Goal: Information Seeking & Learning: Understand process/instructions

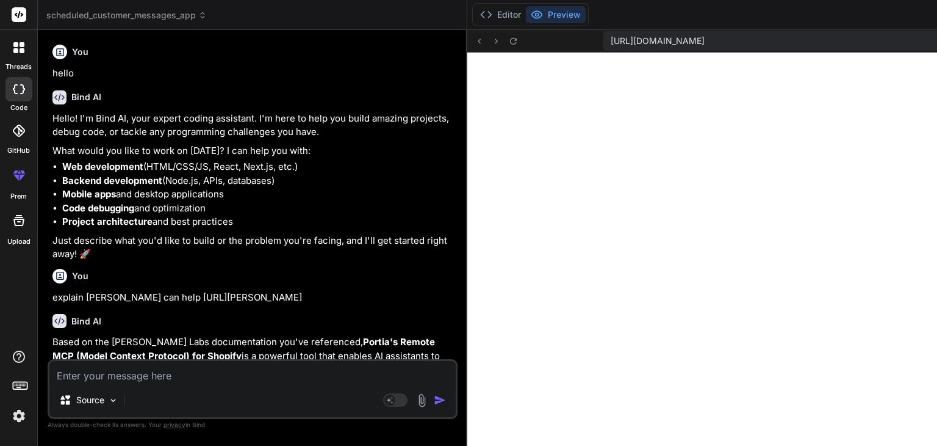
click at [198, 361] on textarea at bounding box center [252, 372] width 406 height 22
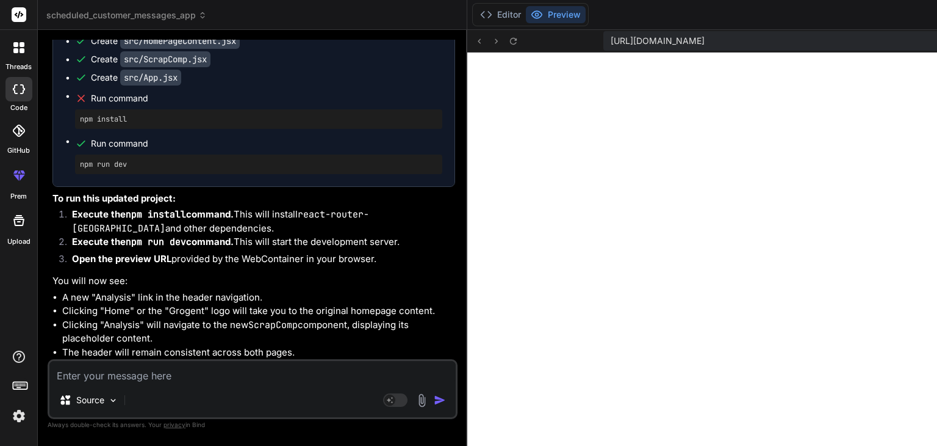
scroll to position [2952, 0]
type textarea "2react-router-dom.js?v=b7bdd3d0:137 Warning: Invalid hook call. Hooks can only …"
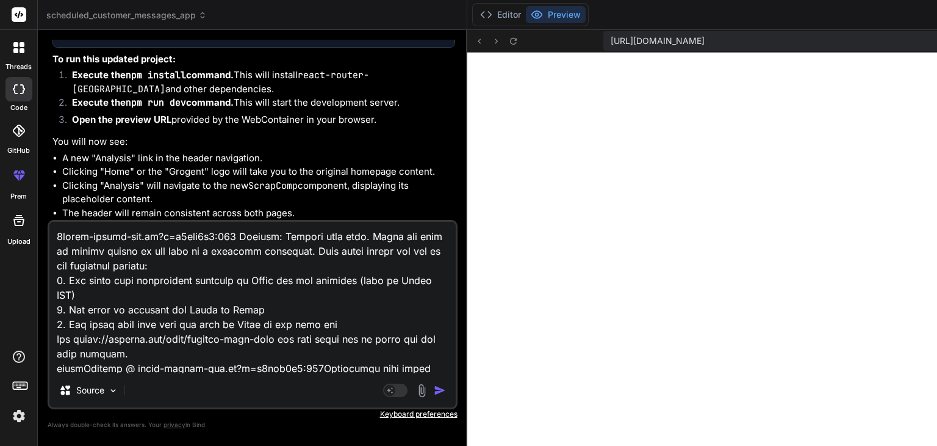
scroll to position [1509, 0]
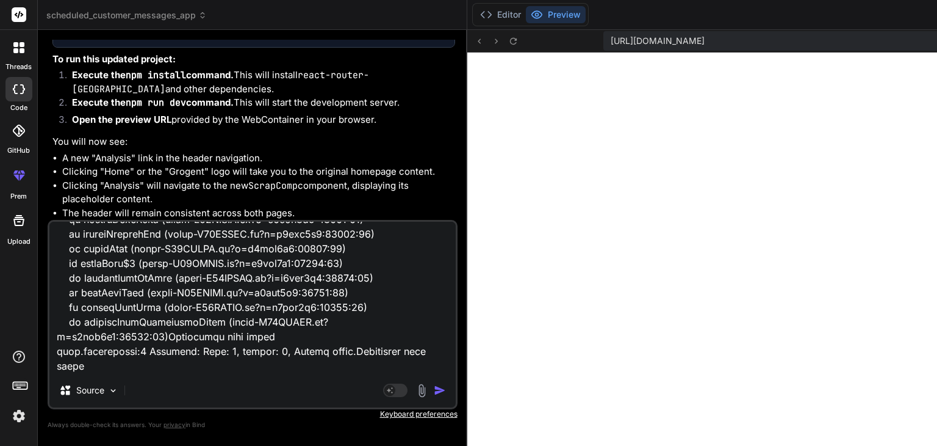
type textarea "x"
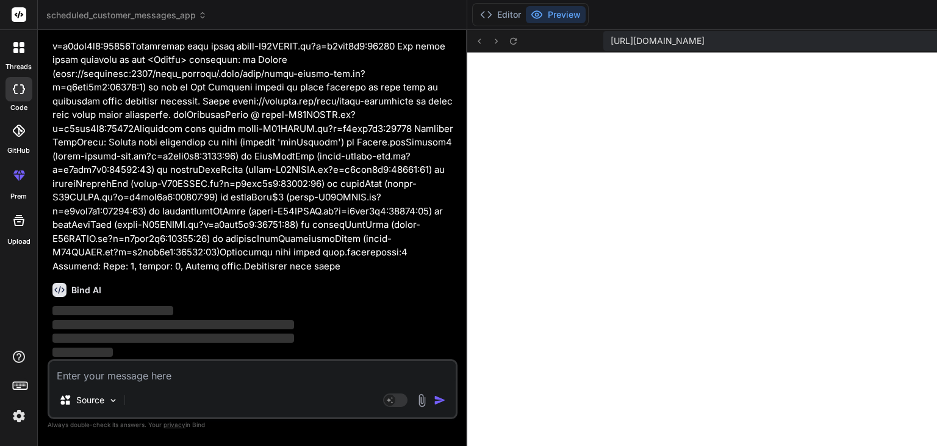
scroll to position [10278, 0]
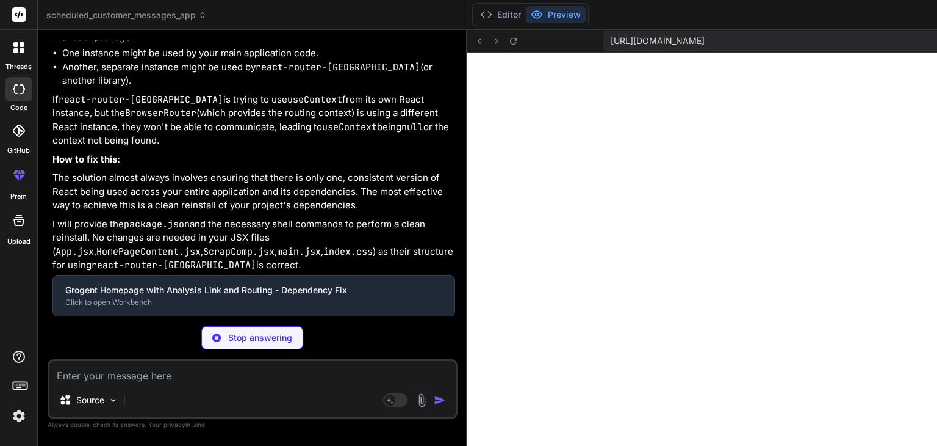
type textarea "x"
type textarea "} }"
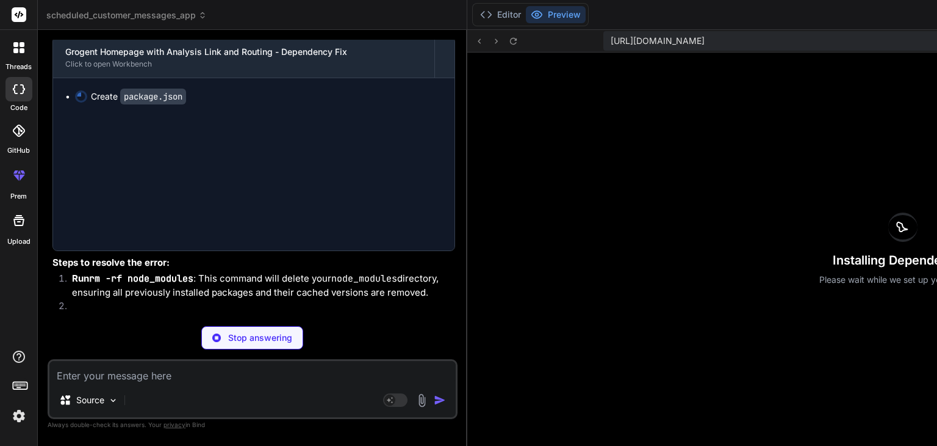
scroll to position [0, 0]
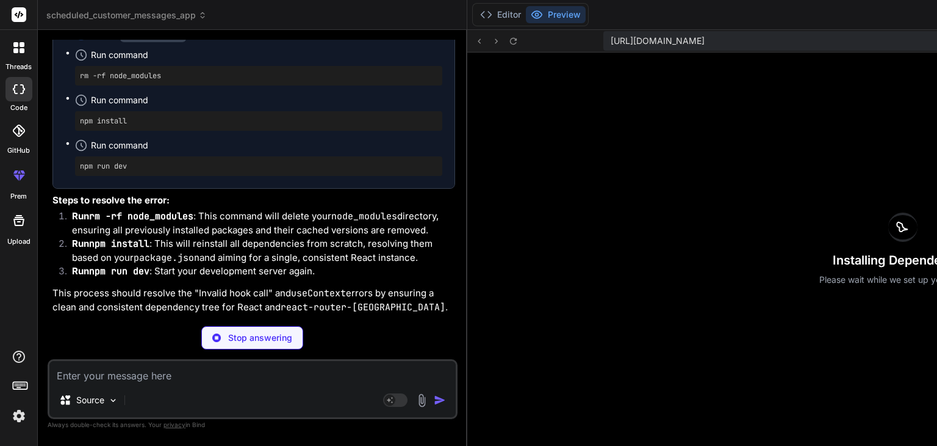
type textarea "x"
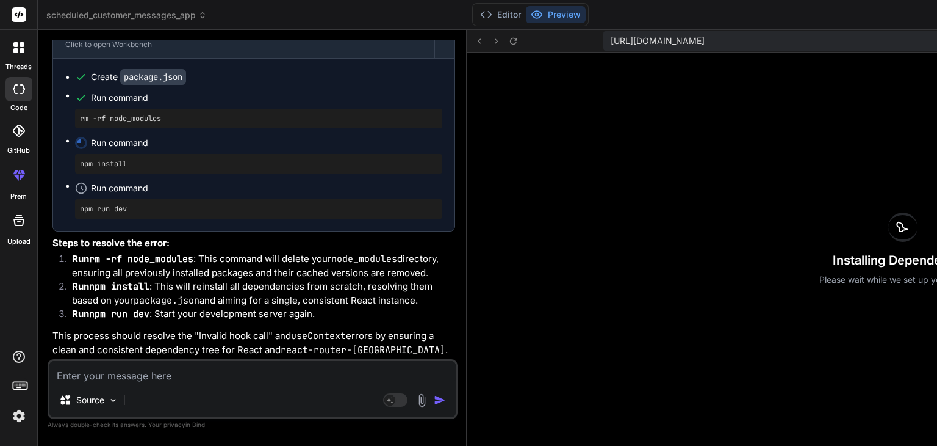
scroll to position [11151, 0]
click at [475, 19] on button "Editor" at bounding box center [500, 14] width 51 height 17
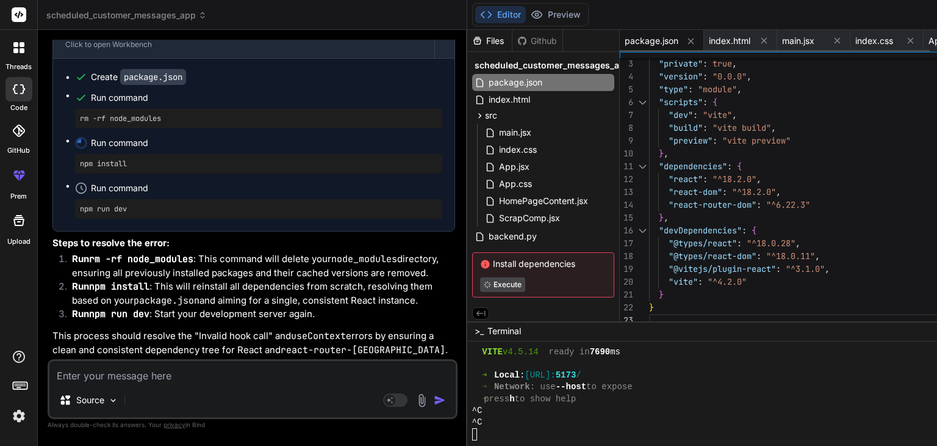
click at [625, 41] on span "package.json" at bounding box center [652, 41] width 54 height 12
click at [649, 270] on div ""react-router-dom" : "^6.22.3" } , "devDependencies" : { "@types/react" : "^18.…" at bounding box center [841, 179] width 384 height 295
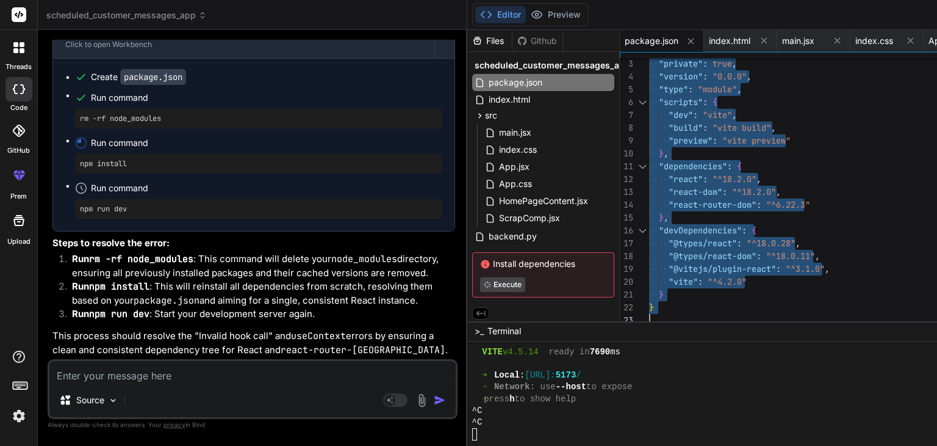
type textarea ""dependencies": { "react": "^18.2.0", "react-dom": "^18.2.0", "react-router-dom…"
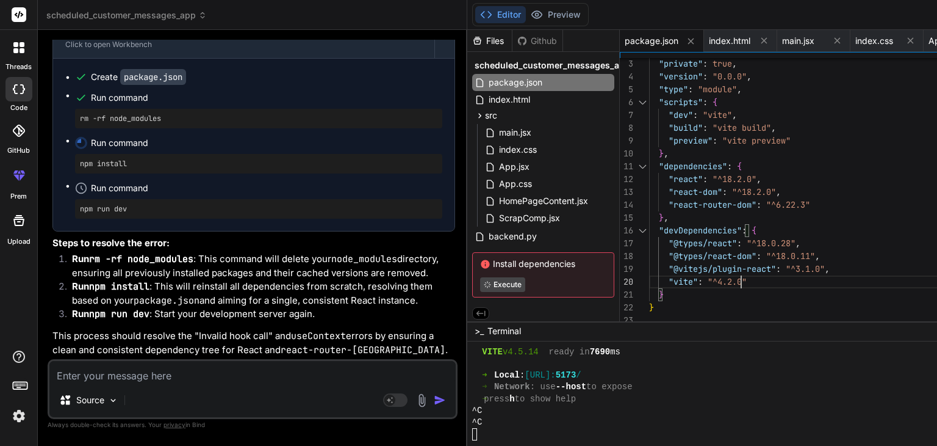
click at [649, 270] on div ""react-router-dom" : "^6.22.3" } , "devDependencies" : { "@types/react" : "^18.…" at bounding box center [841, 179] width 384 height 295
drag, startPoint x: 78, startPoint y: 205, endPoint x: 166, endPoint y: 211, distance: 88.1
click at [166, 128] on div "rm -rf node_modules" at bounding box center [258, 119] width 367 height 20
copy pre "rm -rf node_modules"
click at [166, 128] on div "rm -rf node_modules" at bounding box center [258, 119] width 367 height 20
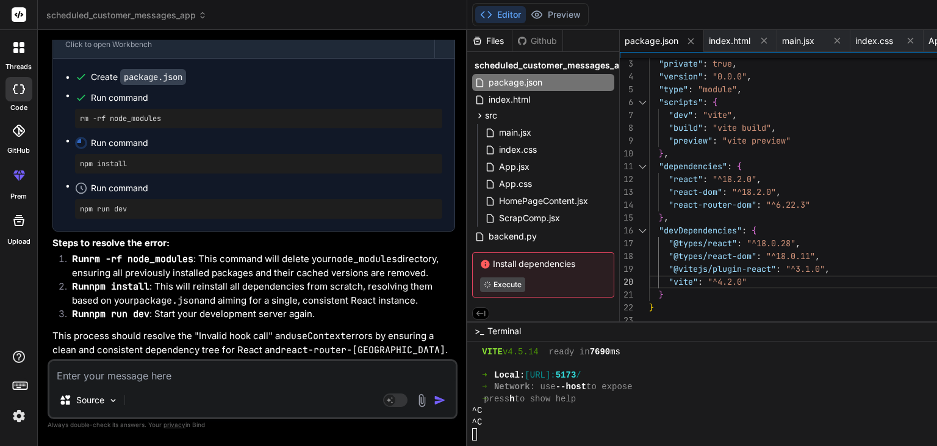
type textarea "x"
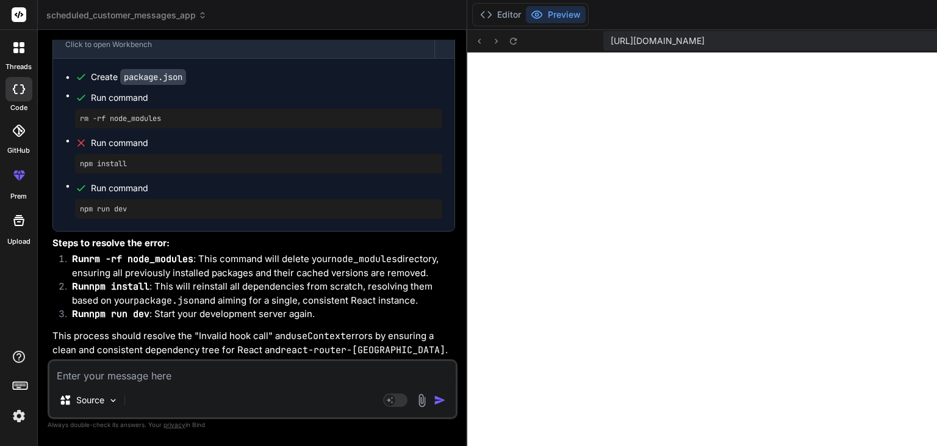
scroll to position [3139, 0]
click at [193, 369] on textarea at bounding box center [252, 372] width 406 height 22
type textarea "w"
type textarea "x"
type textarea "wh"
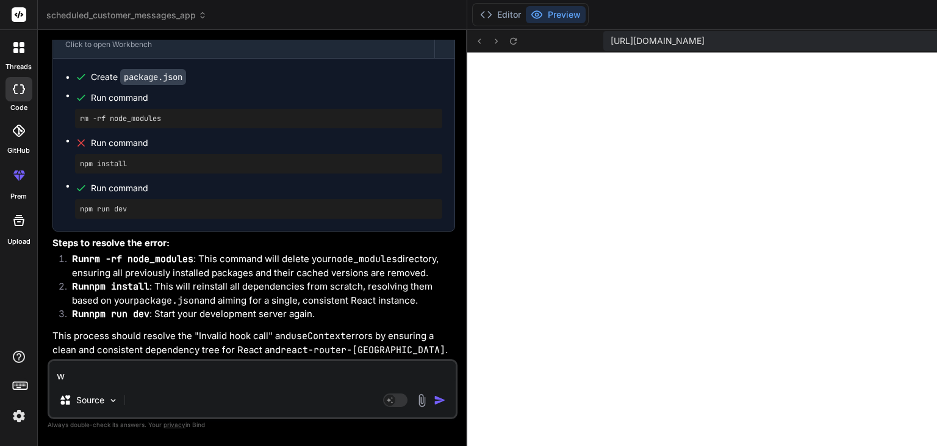
type textarea "x"
type textarea "wha"
type textarea "x"
type textarea "what"
type textarea "x"
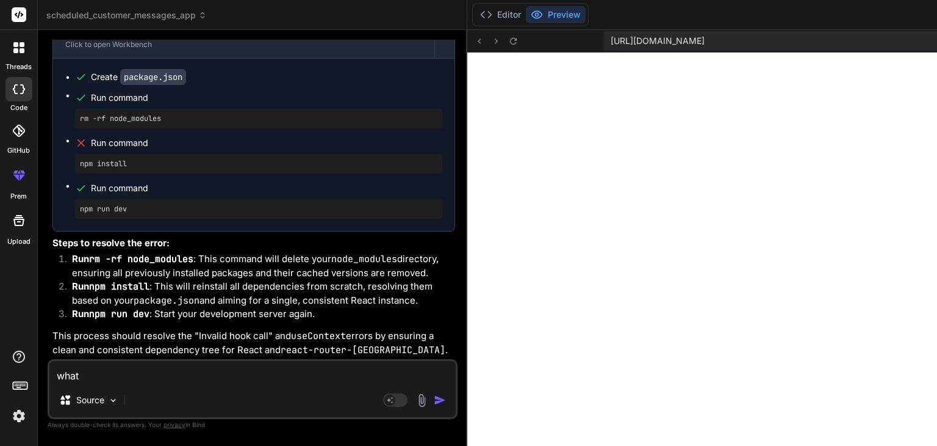
type textarea "what"
type textarea "x"
type textarea "what m"
type textarea "x"
type textarea "what mi"
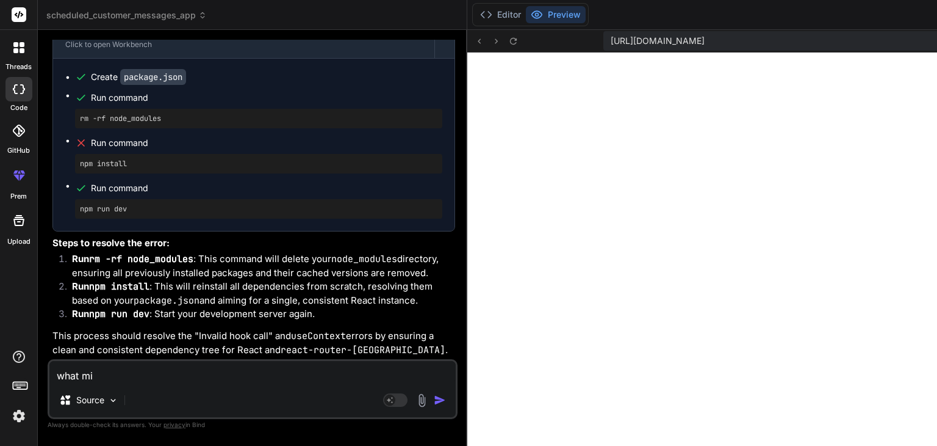
type textarea "x"
type textarea "what mig"
type textarea "x"
type textarea "what migh"
type textarea "x"
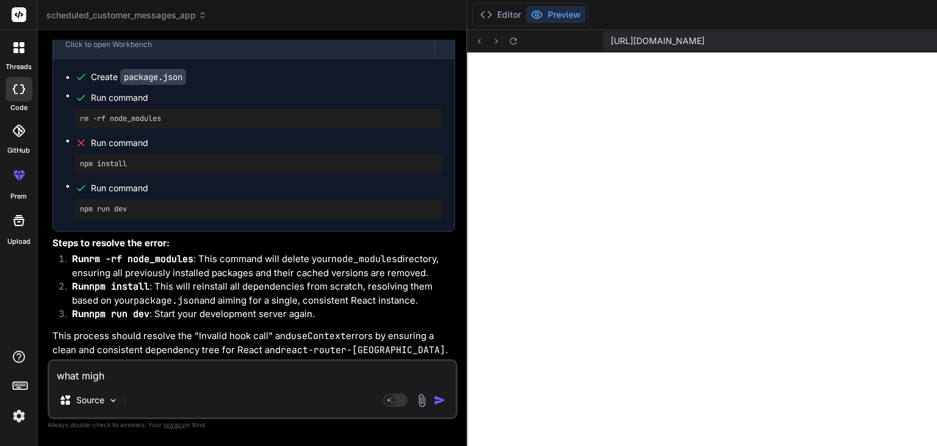
type textarea "what might"
type textarea "x"
type textarea "what might"
type textarea "x"
type textarea "what might b"
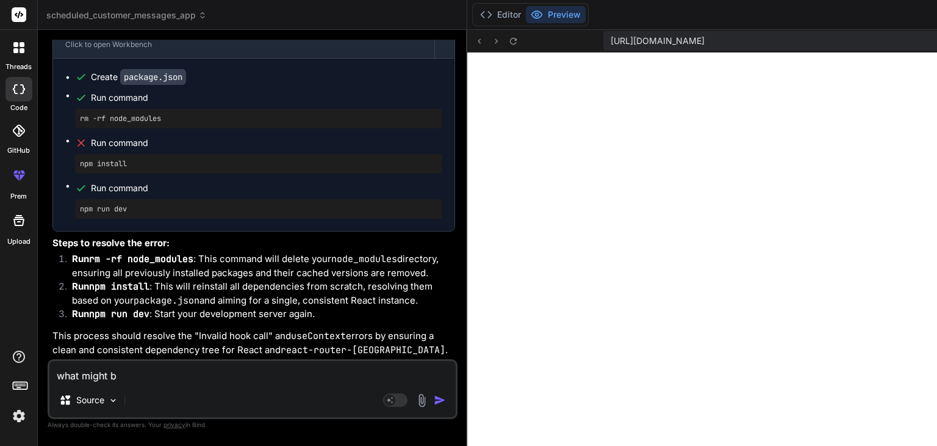
type textarea "x"
type textarea "what might be"
type textarea "x"
type textarea "what might be"
type textarea "x"
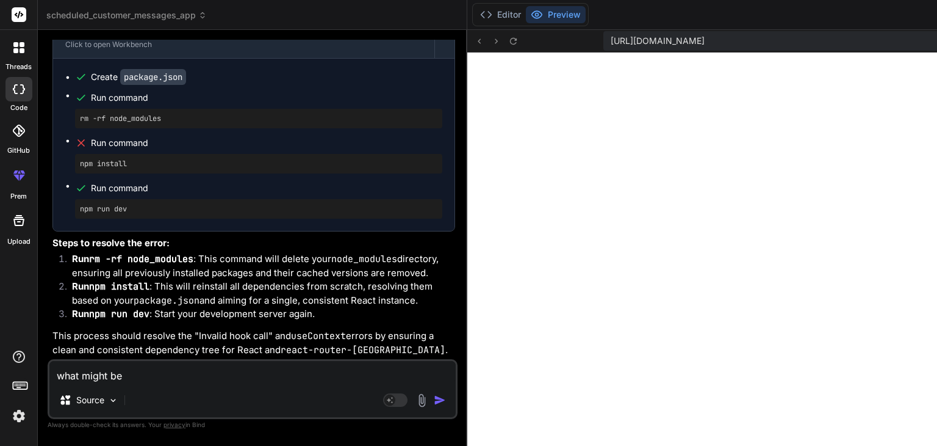
type textarea "what might be t"
type textarea "x"
type textarea "what might be th"
type textarea "x"
type textarea "what might be the"
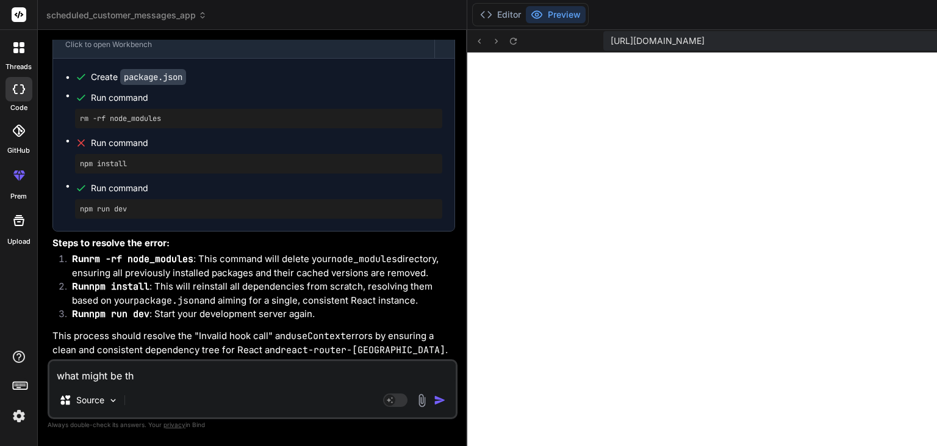
type textarea "x"
type textarea "what might be the"
type textarea "x"
type textarea "what might be the r"
type textarea "x"
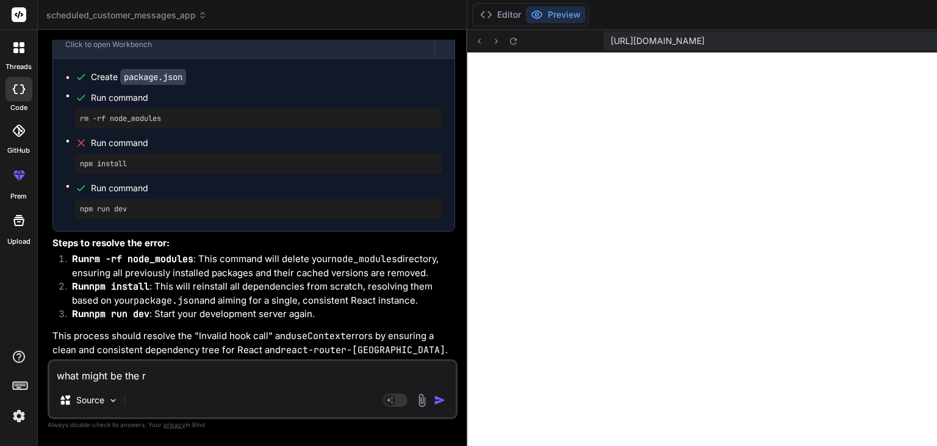
type textarea "what might be the re"
type textarea "x"
type textarea "what might be the rea"
type textarea "x"
type textarea "what might be the reas"
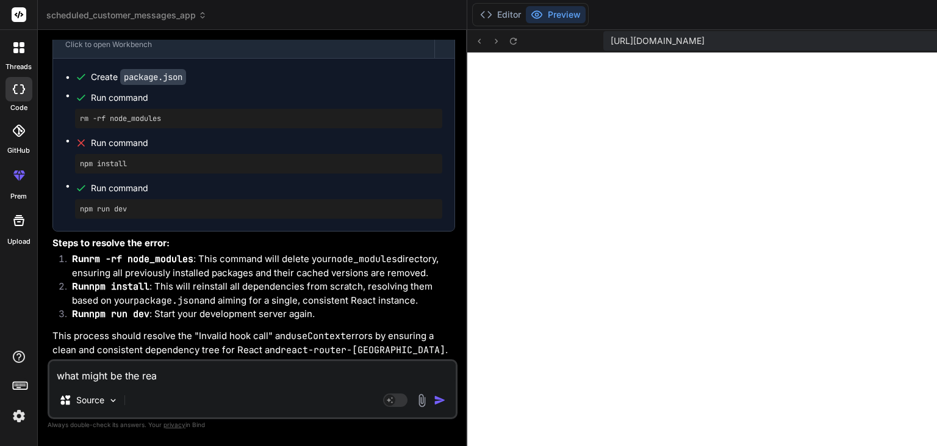
type textarea "x"
type textarea "what might be the reaso"
type textarea "x"
type textarea "what might be the reasop"
type textarea "x"
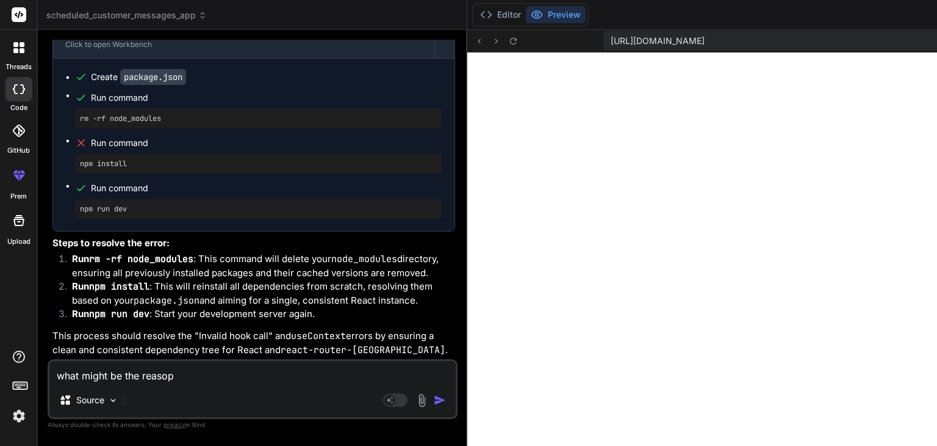
type textarea "what might be the reaso"
type textarea "x"
type textarea "what might be the reasoo"
type textarea "x"
type textarea "what might be the reaso"
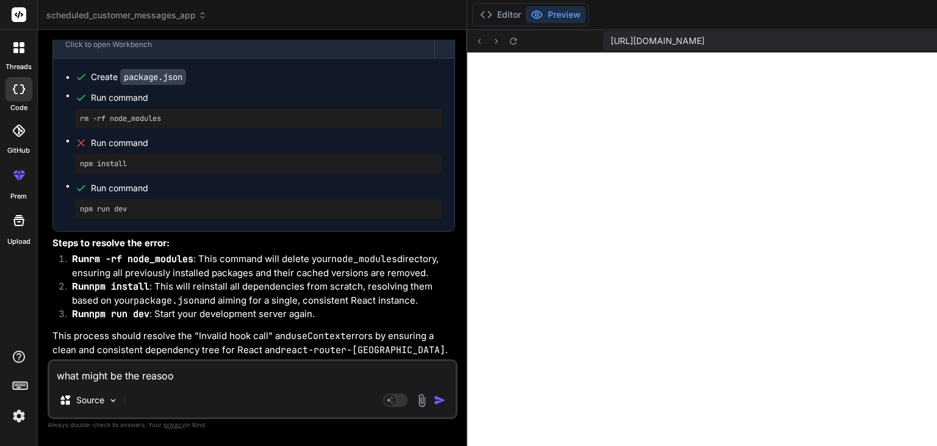
type textarea "x"
type textarea "what might be the reason"
type textarea "x"
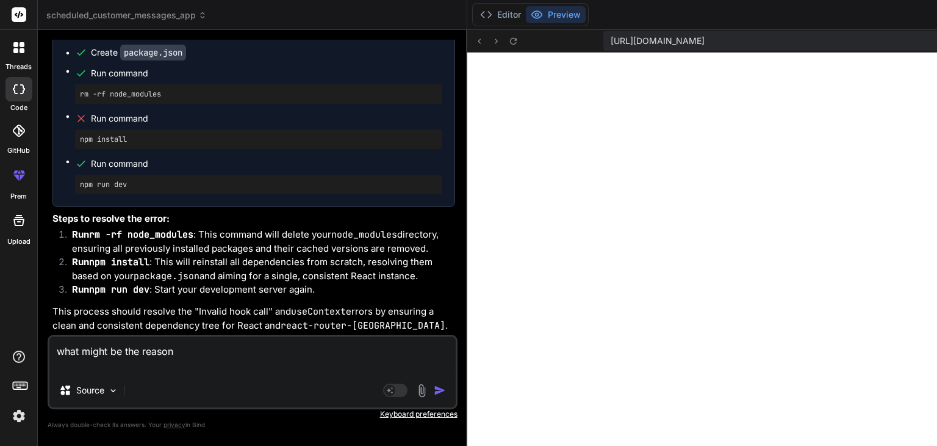
paste textarea "3react-router-dom.js?v=c3765c9b:5380 Uncaught TypeError: Cannot destructure pro…"
type textarea "what might be the reason 3react-router-dom.js?v=c3765c9b:5380 Uncaught TypeErro…"
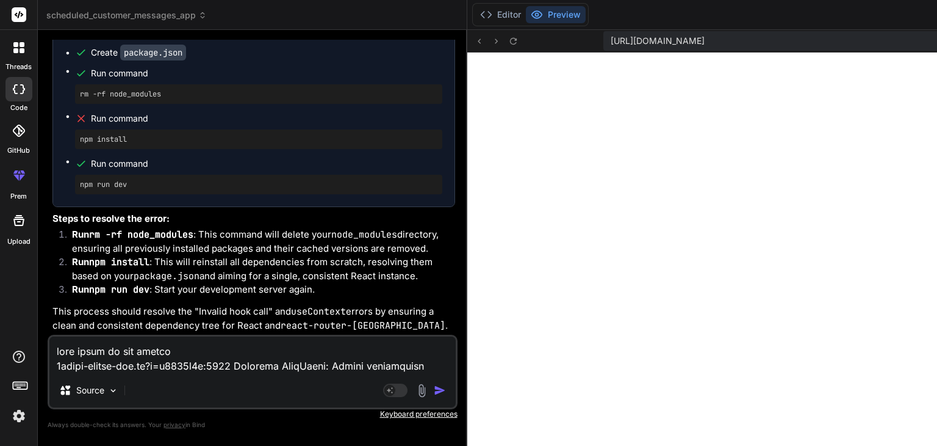
scroll to position [4014, 0]
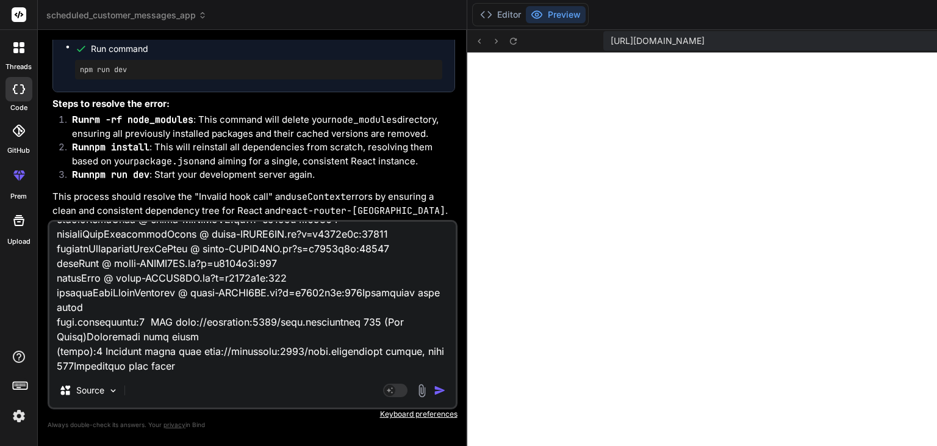
type textarea "x"
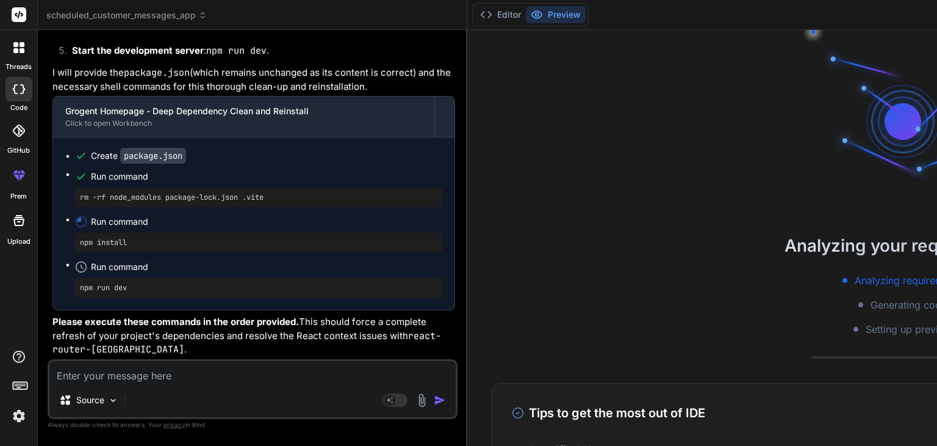
scroll to position [3269, 0]
type textarea "x"
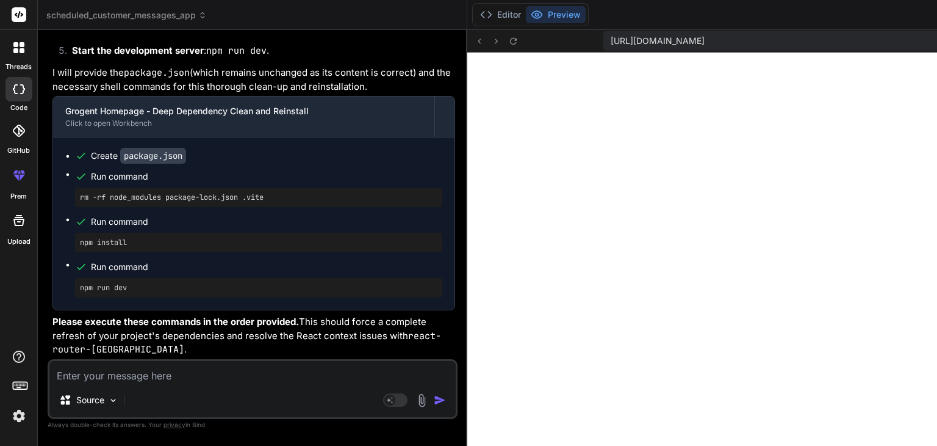
scroll to position [14677, 0]
click at [475, 12] on button "Editor" at bounding box center [500, 14] width 51 height 17
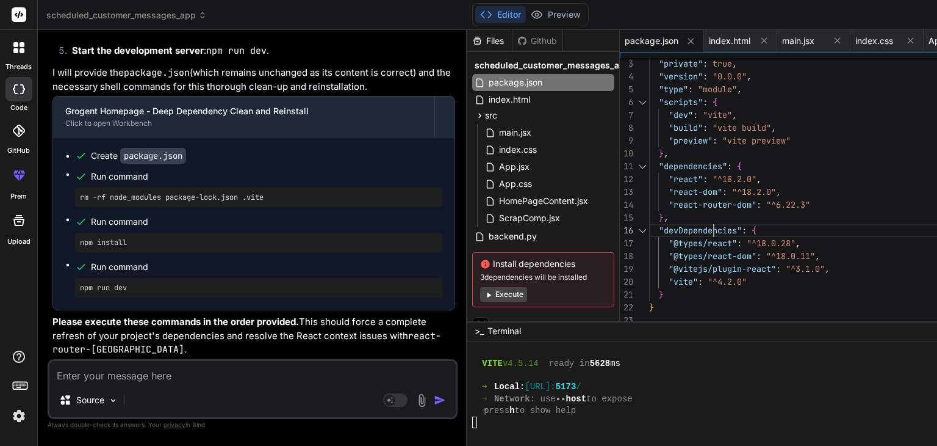
scroll to position [0, 0]
click at [649, 218] on div ""react-router-dom" : "^6.22.3" } , "devDependencies" : { "@types/react" : "^18.…" at bounding box center [841, 179] width 384 height 295
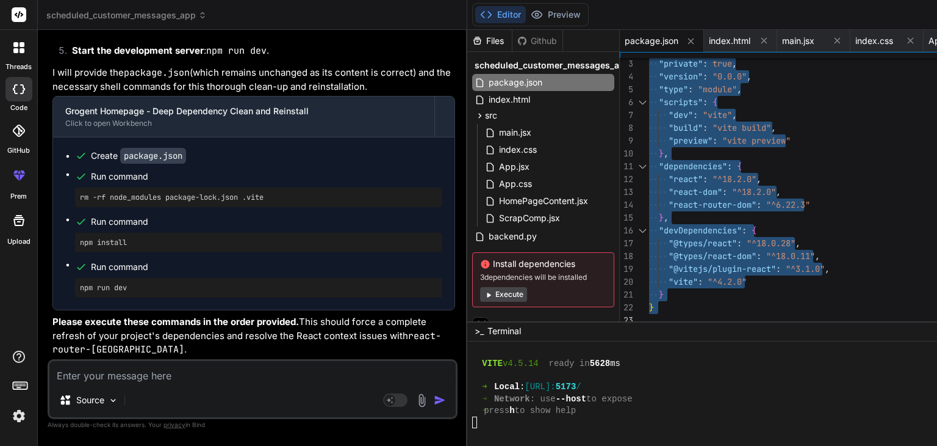
click at [649, 218] on div ""react-router-dom" : "^6.22.3" } , "devDependencies" : { "@types/react" : "^18.…" at bounding box center [841, 179] width 384 height 295
type textarea ""dependencies": { "react": "^18.2.0", "react-dom": "^18.2.0", "react-router-dom…"
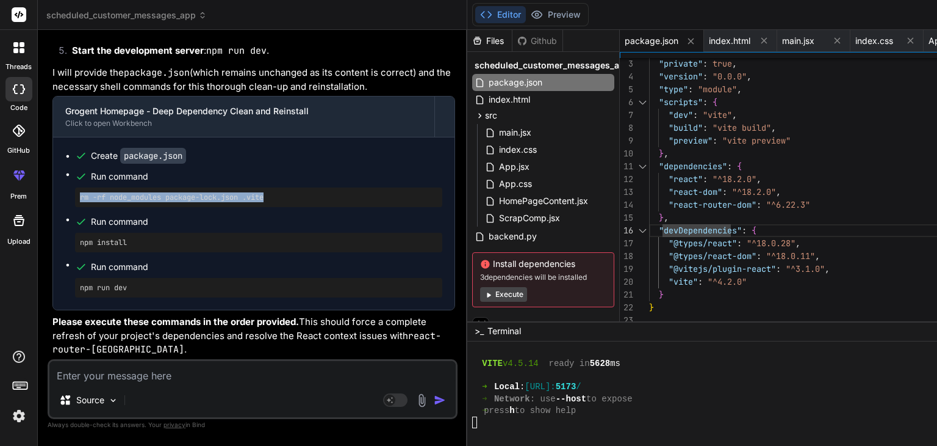
drag, startPoint x: 82, startPoint y: 204, endPoint x: 276, endPoint y: 208, distance: 194.7
click at [276, 202] on pre "rm -rf node_modules package-lock.json .vite" at bounding box center [259, 197] width 358 height 10
copy pre "rm -rf node_modules package-lock.json .vite"
click at [276, 202] on pre "rm -rf node_modules package-lock.json .vite" at bounding box center [259, 197] width 358 height 10
click at [237, 361] on textarea at bounding box center [252, 372] width 406 height 22
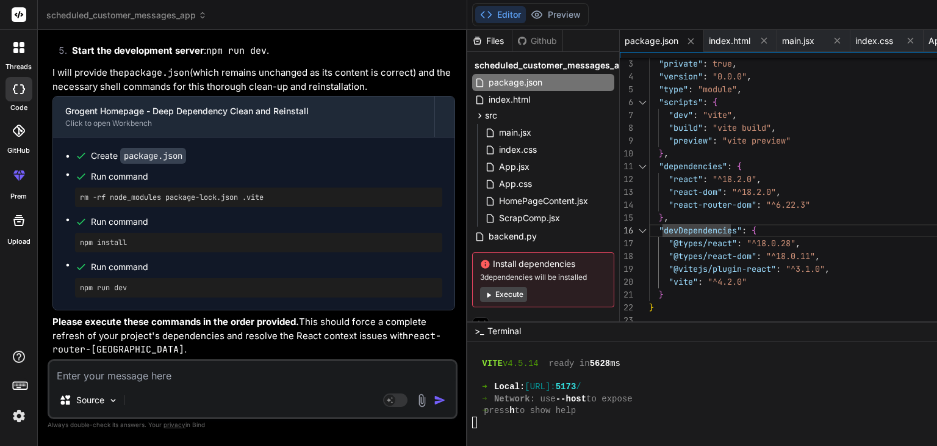
paste textarea "C:\Users\[PERSON_NAME]\Documents\BizBoost\frontend> rm -rf node_modules package…"
type textarea "C:\Users\[PERSON_NAME]\Documents\BizBoost\frontend> rm -rf node_modules package…"
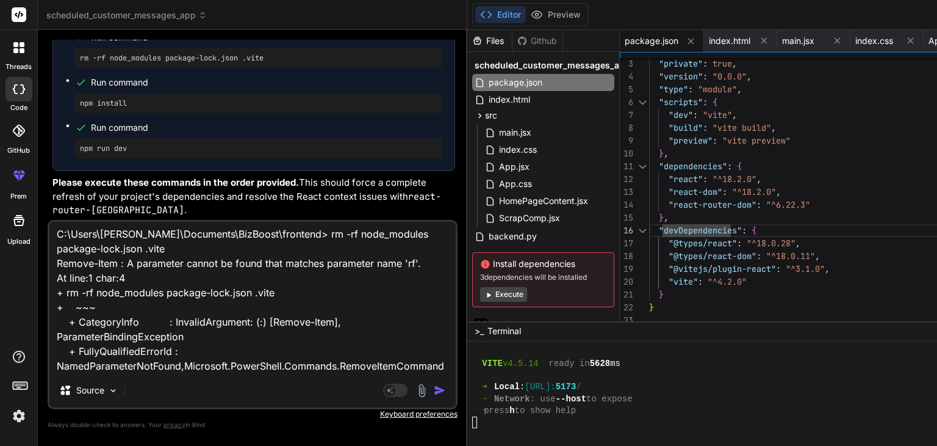
type textarea "x"
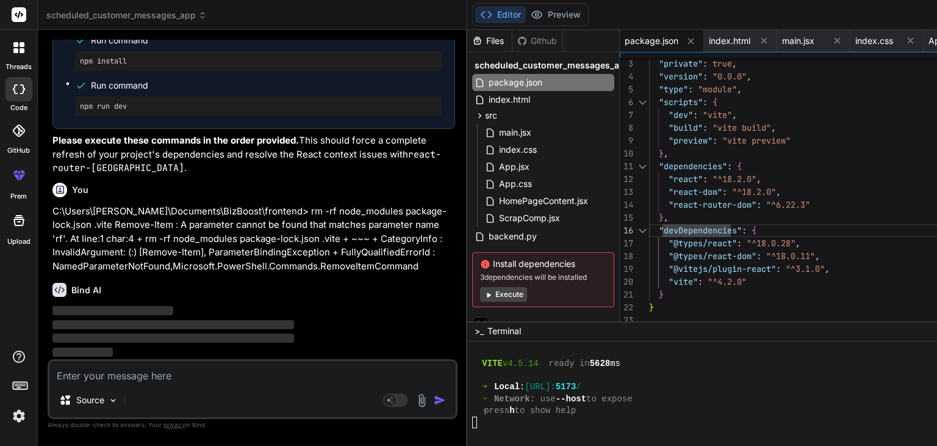
scroll to position [14920, 0]
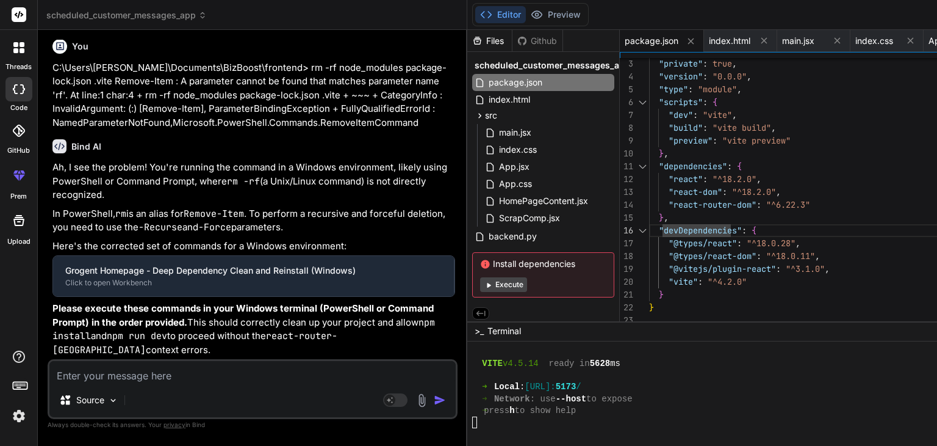
type textarea "x"
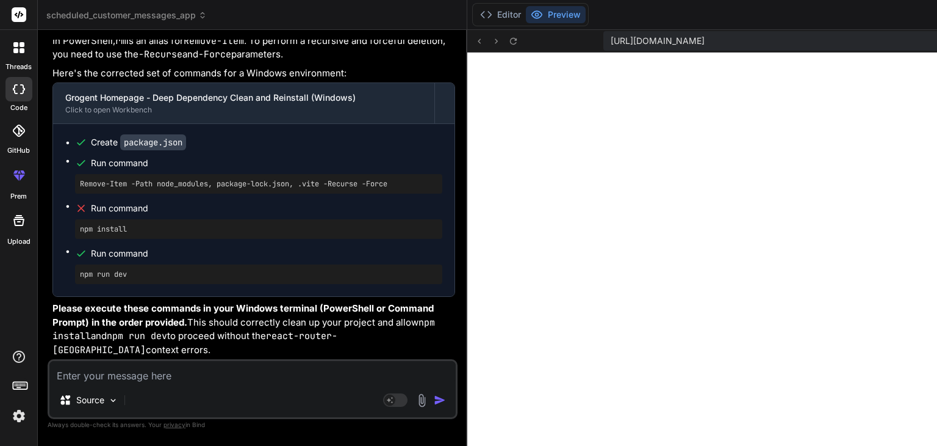
scroll to position [15213, 0]
drag, startPoint x: 78, startPoint y: 261, endPoint x: 329, endPoint y: 260, distance: 251.5
click at [329, 260] on div "Bind AI Web Search Created with Pixso. Code Generator You hello Bind AI Hello! …" at bounding box center [253, 237] width 430 height 415
copy pre "Remove-Item -Path node_modules, package-lock.json, .vite"
click at [329, 260] on div "Bind AI Web Search Created with Pixso. Code Generator You hello Bind AI Hello! …" at bounding box center [253, 237] width 430 height 415
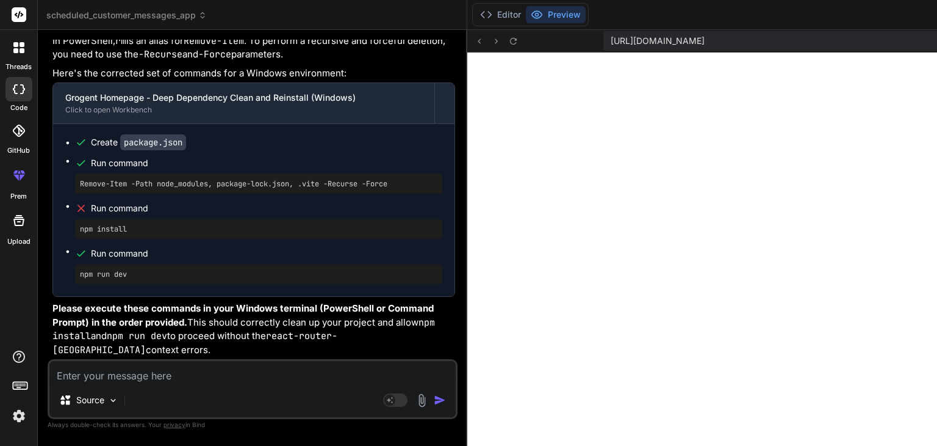
click at [144, 375] on textarea at bounding box center [252, 372] width 406 height 22
type textarea "i"
type textarea "x"
type textarea "in"
type textarea "x"
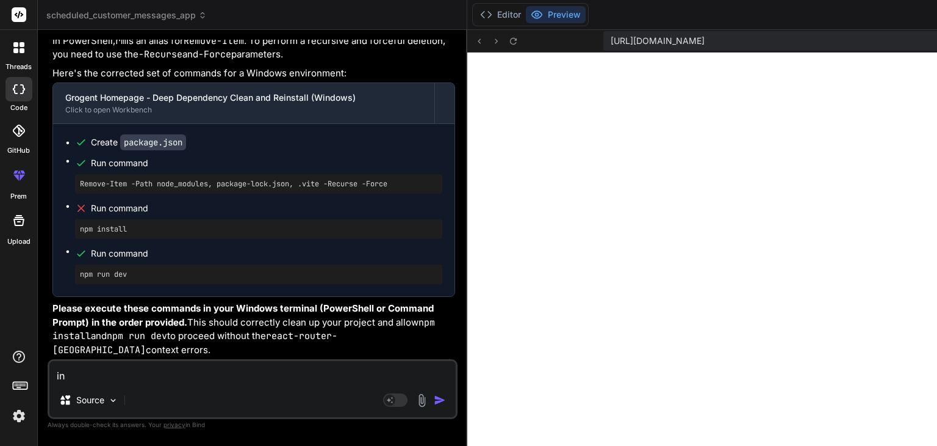
type textarea "inc"
type textarea "x"
type textarea "incl"
type textarea "x"
type textarea "inc"
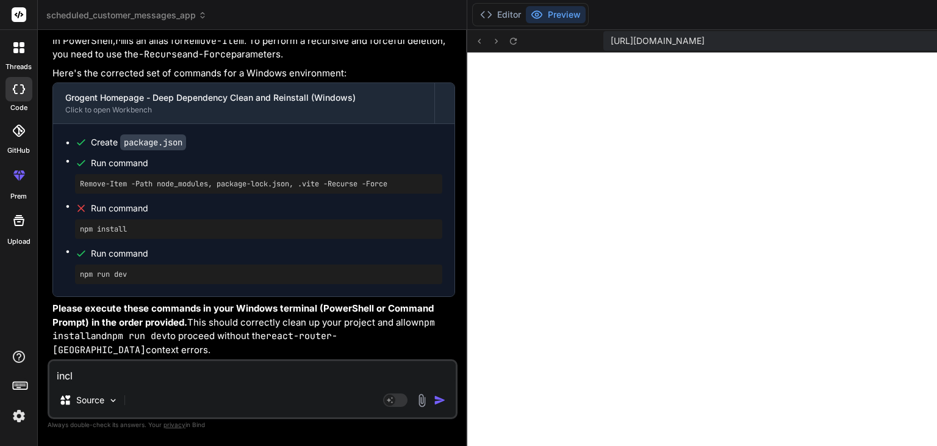
type textarea "x"
type textarea "in"
type textarea "x"
type textarea "i"
type textarea "x"
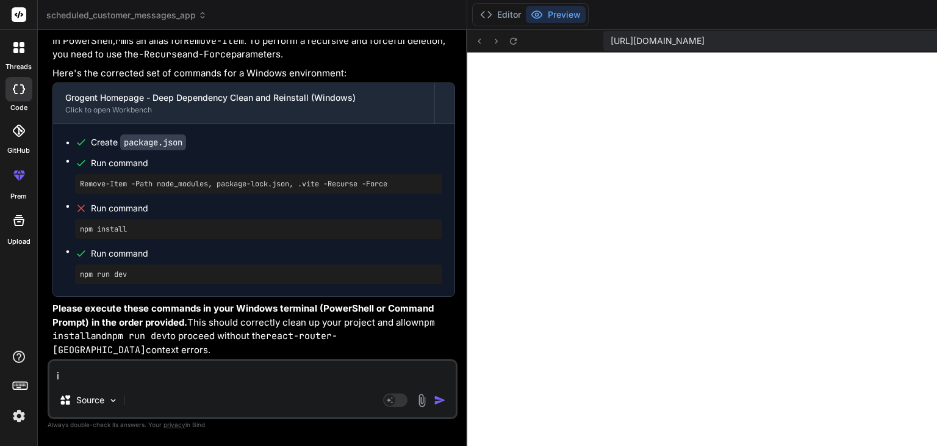
type textarea "x"
type textarea "i"
type textarea "x"
type textarea "in"
type textarea "x"
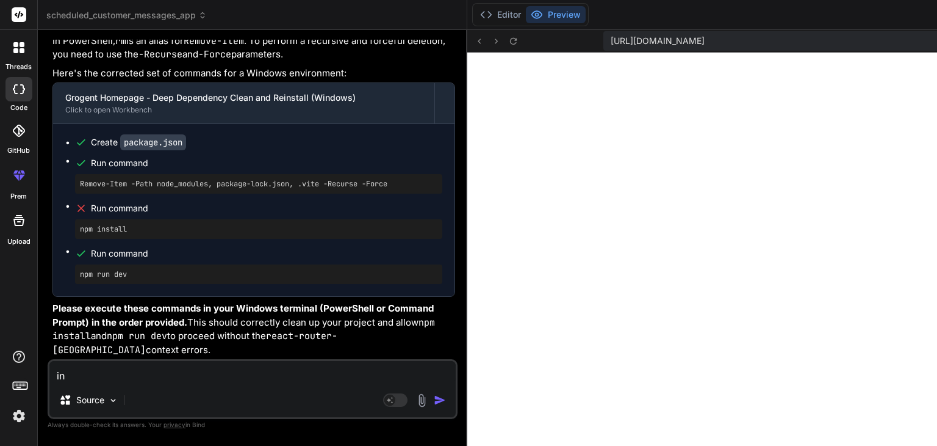
type textarea "inc"
type textarea "x"
type textarea "incl"
type textarea "x"
type textarea "inclu"
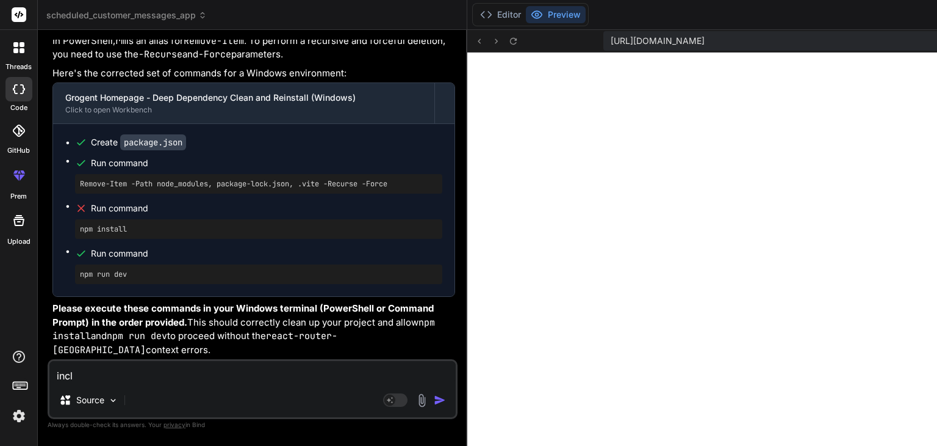
type textarea "x"
type textarea "includ"
type textarea "x"
type textarea "include"
type textarea "x"
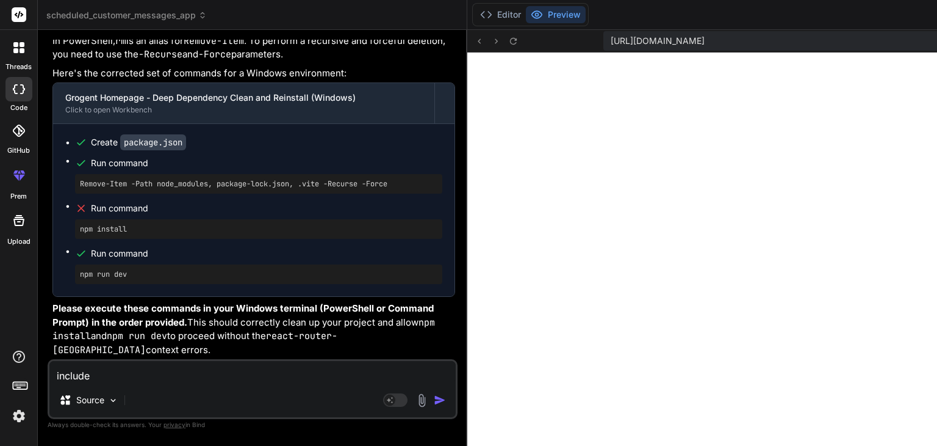
type textarea "include"
type textarea "x"
type textarea "include"
type textarea "x"
type textarea "includ"
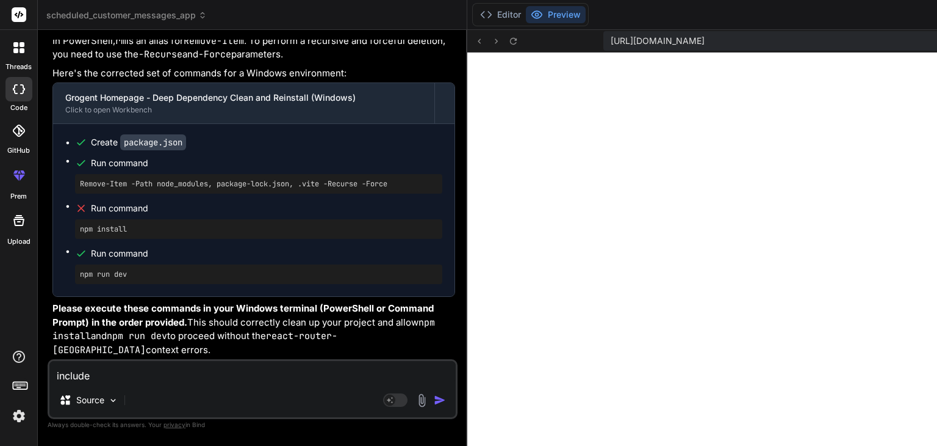
type textarea "x"
type textarea "inclu"
type textarea "x"
type textarea "incl"
type textarea "x"
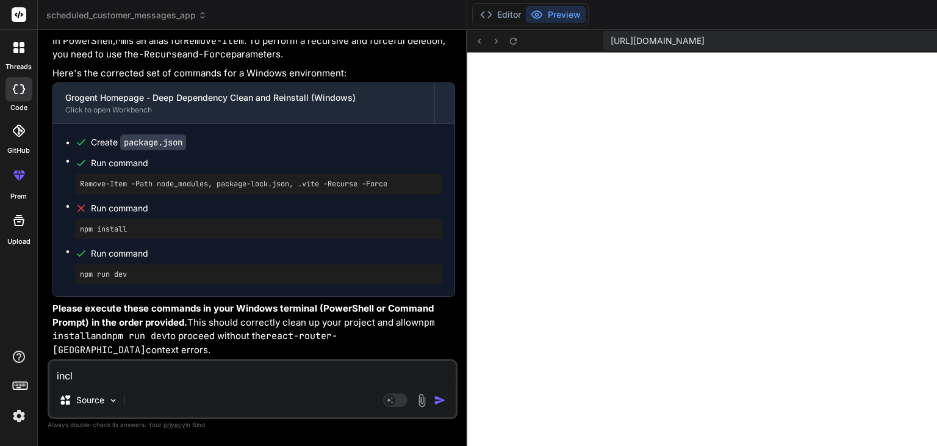
type textarea "inc"
type textarea "x"
type textarea "in"
type textarea "x"
type textarea "i"
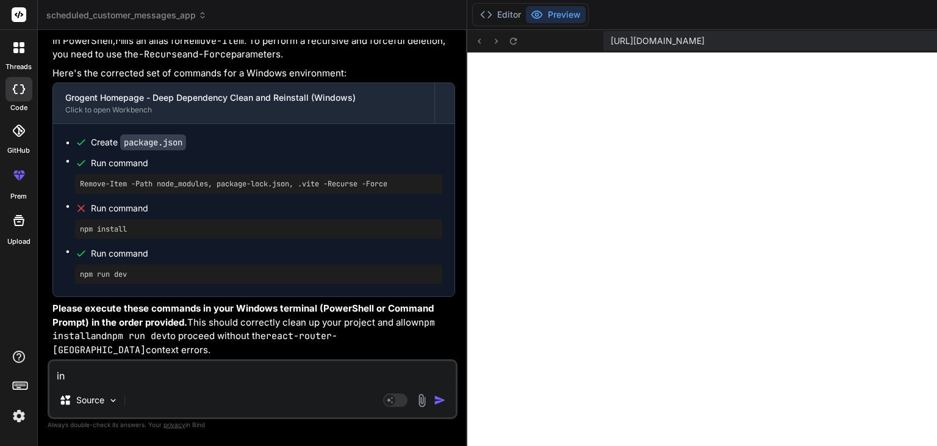
type textarea "x"
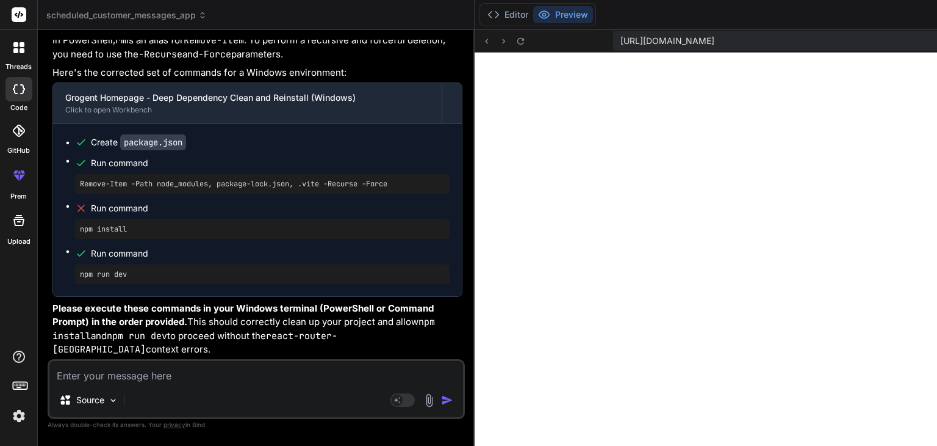
scroll to position [14966, 0]
type textarea "x"
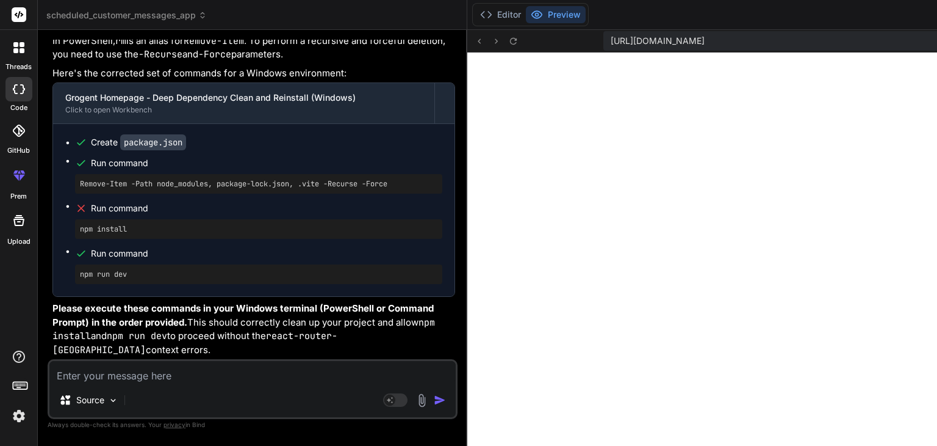
scroll to position [15213, 0]
